Goal: Find specific page/section: Find specific page/section

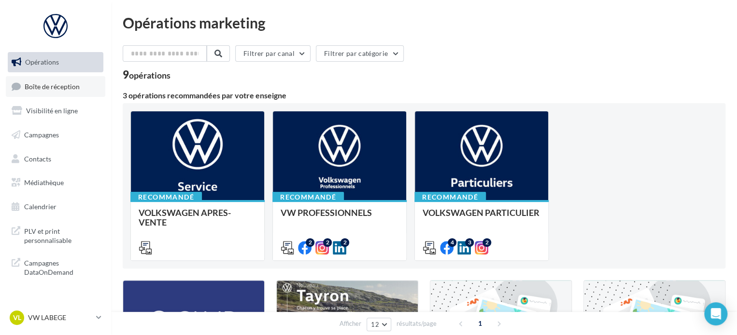
click at [74, 87] on span "Boîte de réception" at bounding box center [52, 86] width 55 height 8
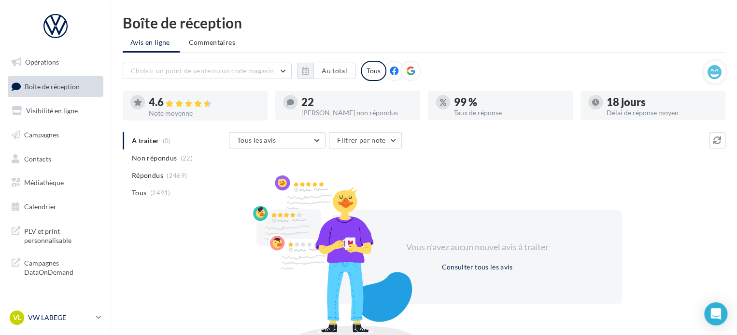
click at [66, 314] on p "VW LABEGE" at bounding box center [60, 318] width 64 height 10
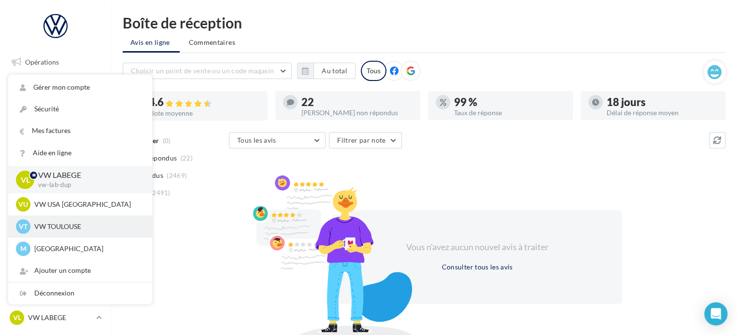
click at [64, 225] on p "VW TOULOUSE" at bounding box center [87, 227] width 106 height 10
